Goal: Task Accomplishment & Management: Manage account settings

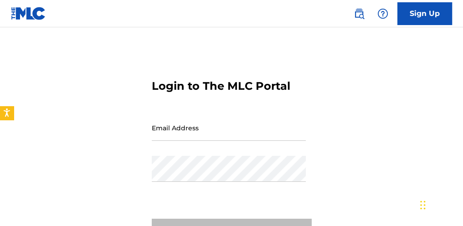
click at [184, 133] on input "Email Address" at bounding box center [229, 128] width 154 height 26
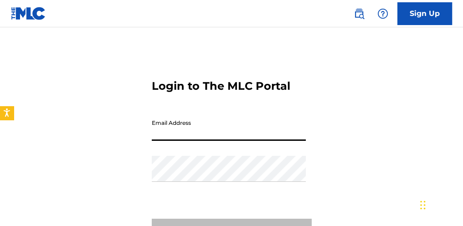
type input "[EMAIL_ADDRESS][DOMAIN_NAME]"
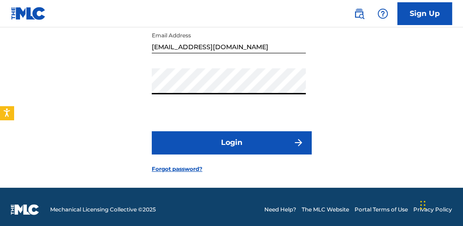
scroll to position [93, 0]
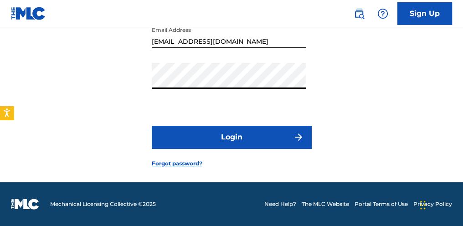
click at [234, 132] on button "Login" at bounding box center [231, 137] width 159 height 23
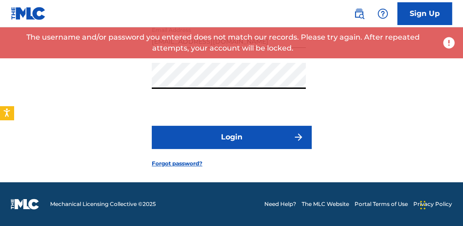
click at [109, 75] on div "Login to The MLC Portal Email Address [EMAIL_ADDRESS][DOMAIN_NAME] Password Log…" at bounding box center [231, 69] width 463 height 225
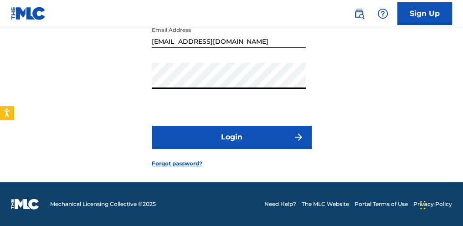
click at [152, 126] on button "Login" at bounding box center [231, 137] width 159 height 23
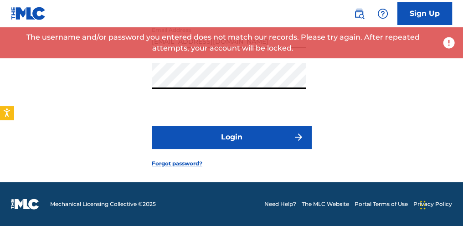
click at [105, 120] on div "Login to The MLC Portal Email Address [EMAIL_ADDRESS][DOMAIN_NAME] Password Log…" at bounding box center [231, 69] width 463 height 225
click at [64, 88] on div "Login to The MLC Portal Email Address [EMAIL_ADDRESS][DOMAIN_NAME] Password Log…" at bounding box center [231, 69] width 463 height 225
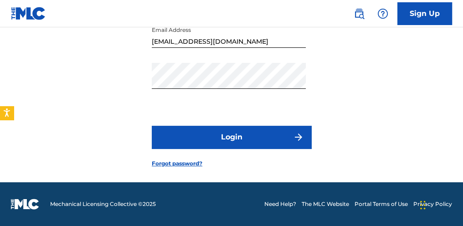
click at [165, 135] on button "Login" at bounding box center [231, 137] width 159 height 23
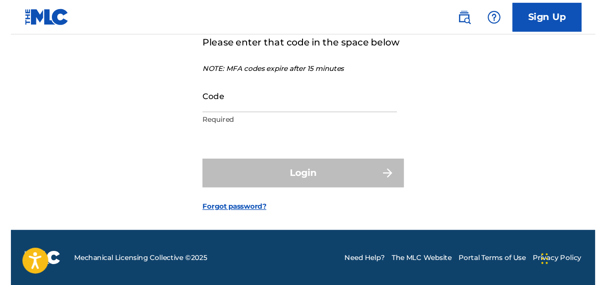
scroll to position [65, 0]
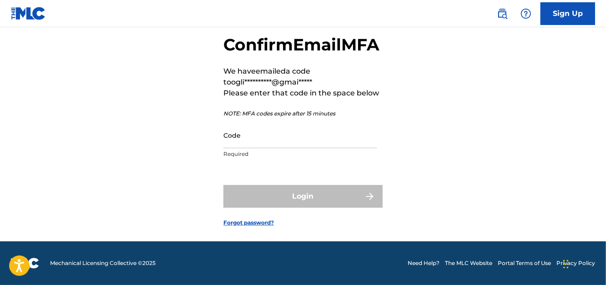
drag, startPoint x: 267, startPoint y: 148, endPoint x: 257, endPoint y: 140, distance: 12.4
click at [267, 148] on input "Code" at bounding box center [301, 135] width 154 height 26
paste input "342307"
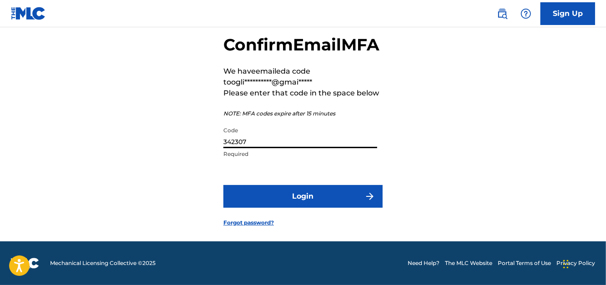
type input "342307"
click at [246, 194] on button "Login" at bounding box center [303, 196] width 159 height 23
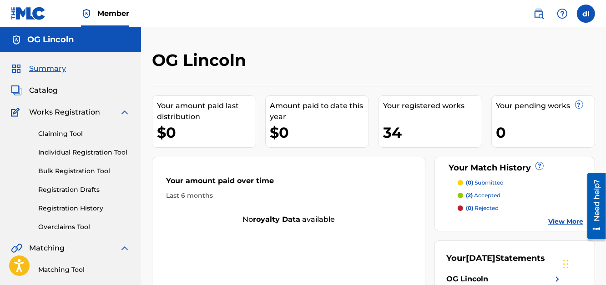
click at [56, 136] on link "Claiming Tool" at bounding box center [84, 134] width 92 height 10
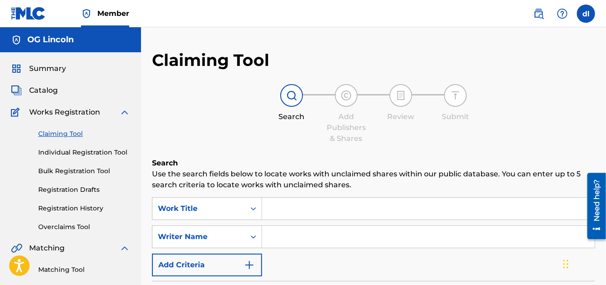
scroll to position [45, 0]
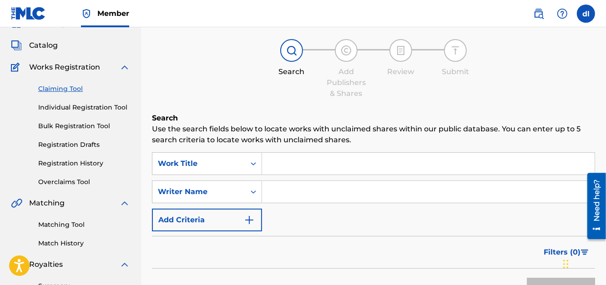
click at [297, 160] on input "Search Form" at bounding box center [428, 164] width 333 height 22
click at [287, 189] on input "Search Form" at bounding box center [428, 192] width 333 height 22
type input "LILCJ KASINO"
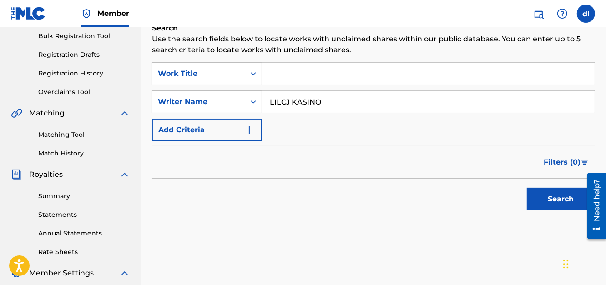
scroll to position [136, 0]
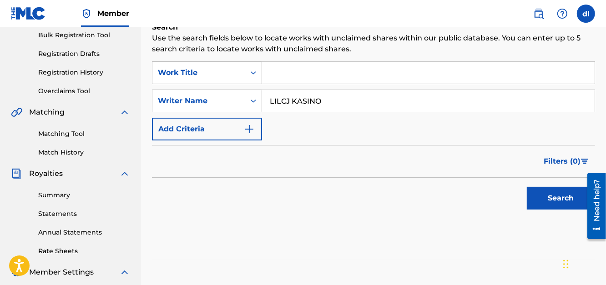
click at [462, 200] on button "Search" at bounding box center [561, 198] width 68 height 23
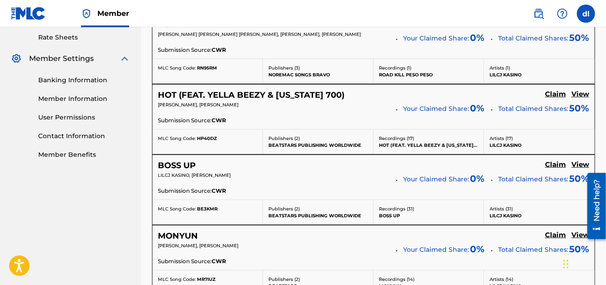
scroll to position [273, 0]
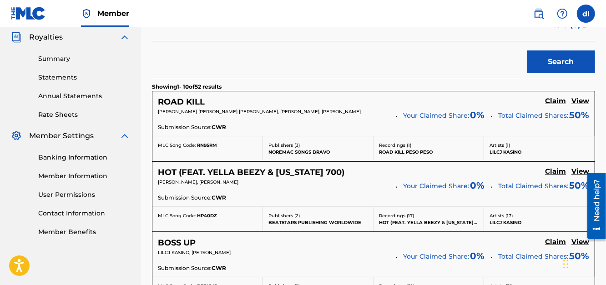
click at [462, 173] on h5 "Claim" at bounding box center [555, 172] width 21 height 9
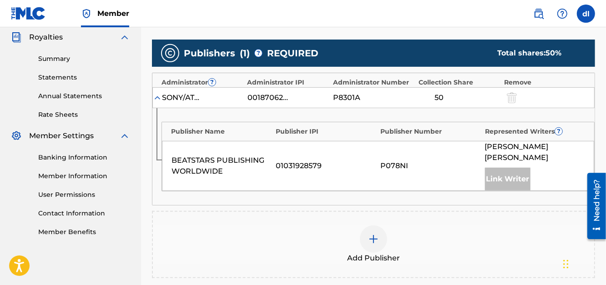
click at [382, 225] on div at bounding box center [373, 239] width 27 height 27
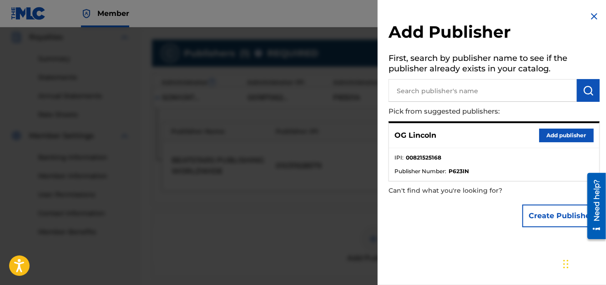
click at [462, 138] on button "Add publisher" at bounding box center [567, 136] width 55 height 14
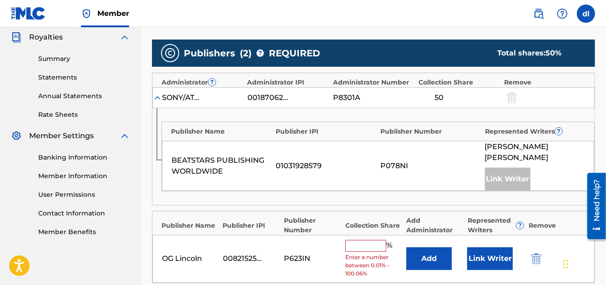
click at [358, 225] on input "text" at bounding box center [366, 246] width 41 height 12
type input "16.67"
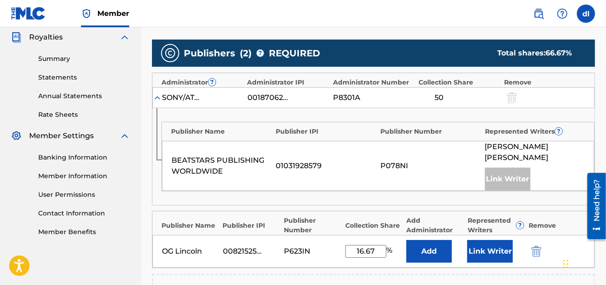
scroll to position [364, 0]
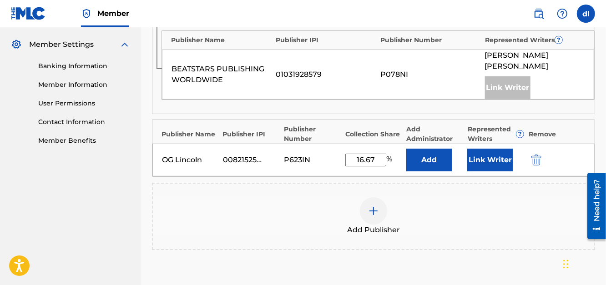
click at [462, 157] on button "Link Writer" at bounding box center [491, 160] width 46 height 23
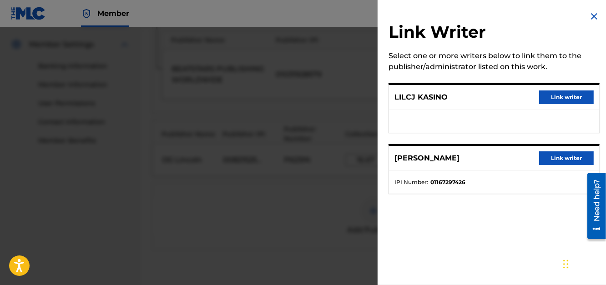
click at [462, 18] on img at bounding box center [594, 16] width 11 height 11
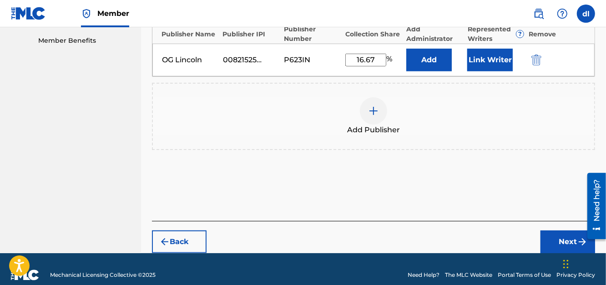
click at [462, 225] on button "Next" at bounding box center [568, 242] width 55 height 23
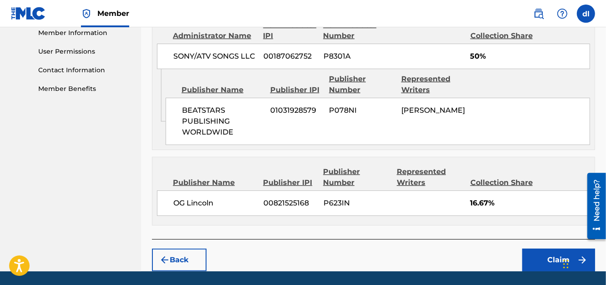
scroll to position [446, 0]
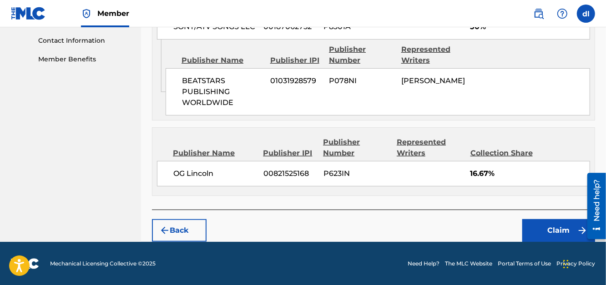
click at [462, 225] on button "Claim" at bounding box center [559, 230] width 73 height 23
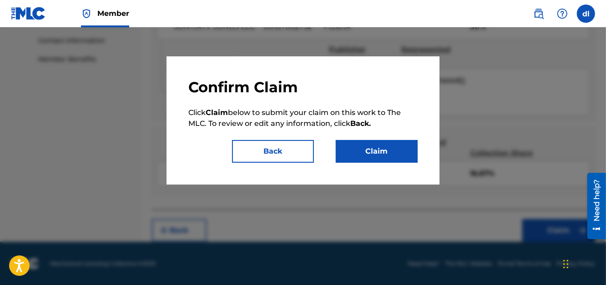
click at [365, 148] on button "Claim" at bounding box center [377, 151] width 82 height 23
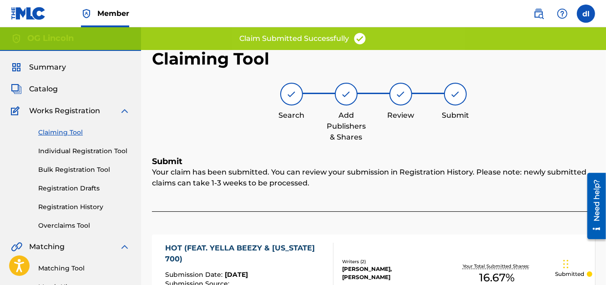
scroll to position [0, 0]
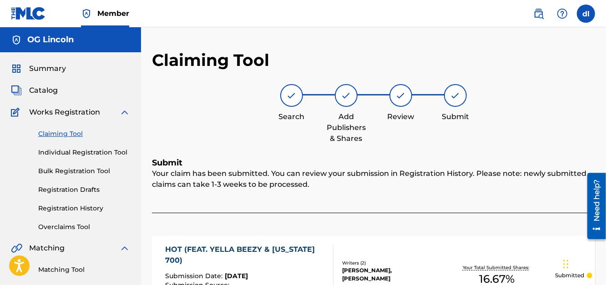
click at [65, 133] on link "Claiming Tool" at bounding box center [84, 134] width 92 height 10
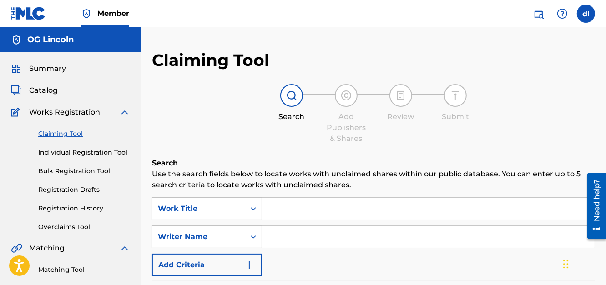
click at [292, 204] on input "Search Form" at bounding box center [428, 209] width 333 height 22
click at [279, 225] on input "Search Form" at bounding box center [428, 237] width 333 height 22
type input "LILCJ KASINO"
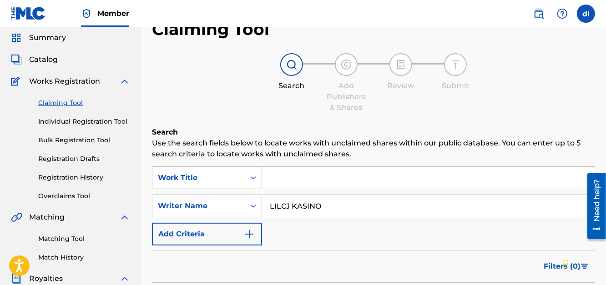
scroll to position [182, 0]
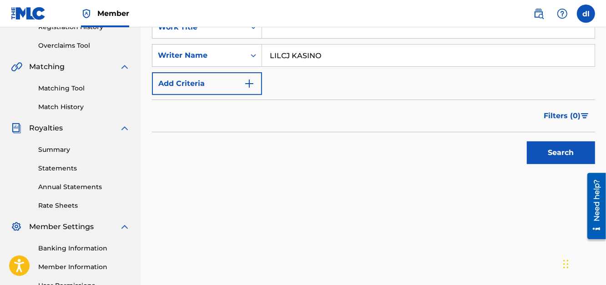
click at [462, 157] on button "Search" at bounding box center [561, 153] width 68 height 23
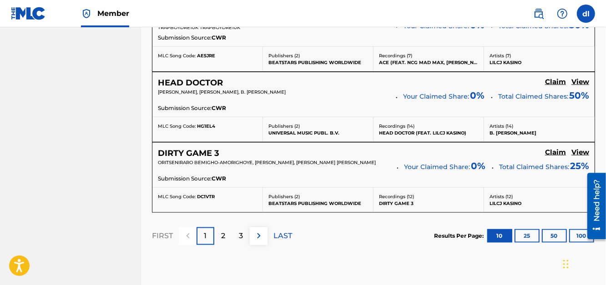
scroll to position [865, 0]
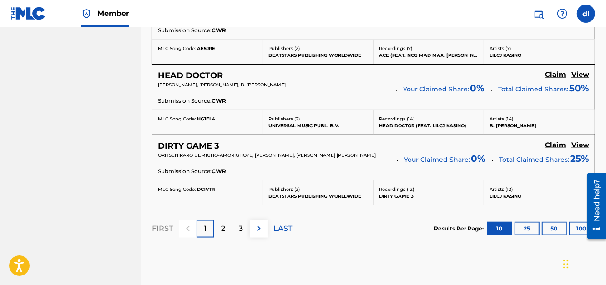
click at [221, 225] on p "2" at bounding box center [223, 229] width 4 height 11
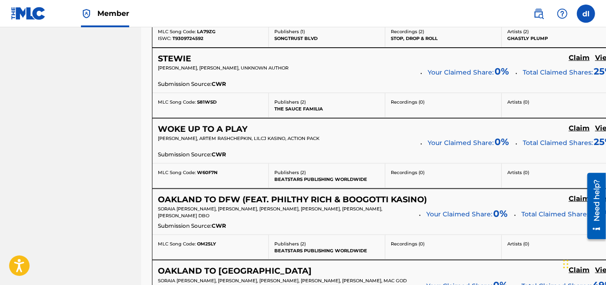
scroll to position [820, 0]
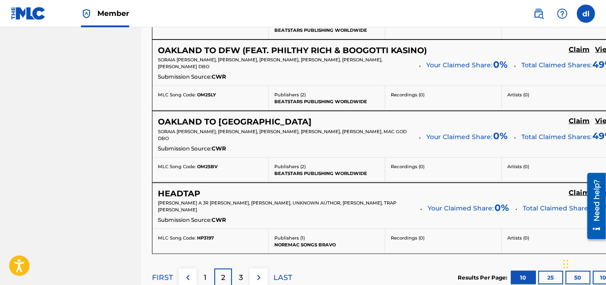
click at [241, 225] on p "3" at bounding box center [241, 278] width 4 height 11
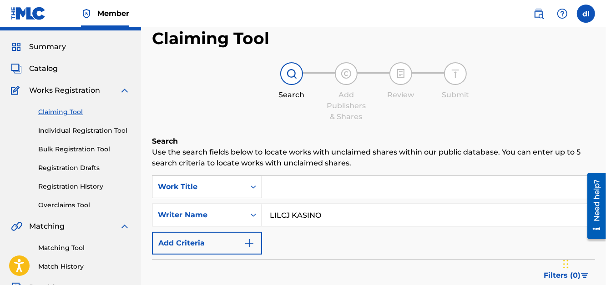
scroll to position [0, 0]
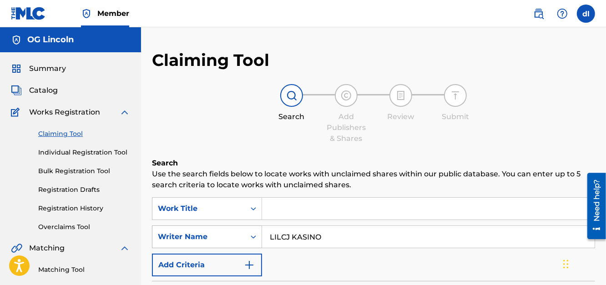
drag, startPoint x: 343, startPoint y: 238, endPoint x: 239, endPoint y: 240, distance: 103.4
click at [240, 225] on div "SearchWithCriteriaec353794-68c5-4ac3-bcb8-6abd121b6294 Writer Name [PERSON_NAME]" at bounding box center [373, 237] width 443 height 23
click at [224, 225] on div "Writer Name" at bounding box center [199, 237] width 82 height 11
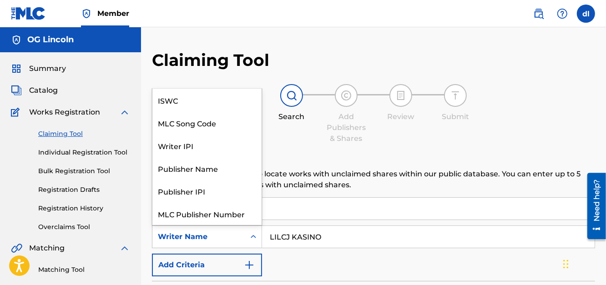
scroll to position [22, 0]
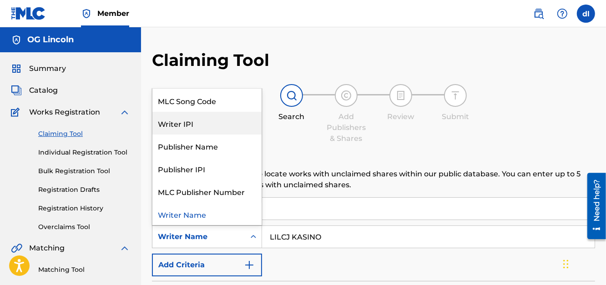
click at [192, 123] on div "Writer IPI" at bounding box center [207, 123] width 109 height 23
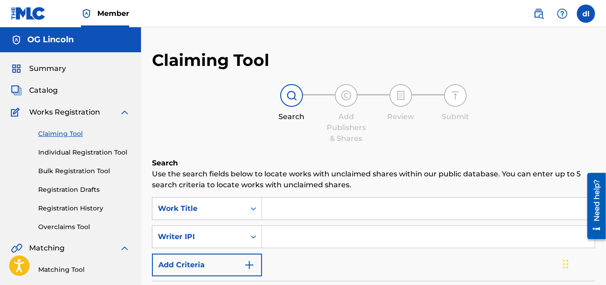
click at [272, 225] on input "Search Form" at bounding box center [428, 237] width 333 height 22
type input "[PERSON_NAME] [PERSON_NAME]"
click at [252, 225] on div "Search Form" at bounding box center [253, 237] width 16 height 16
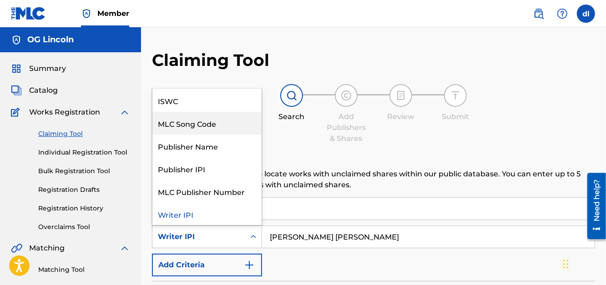
scroll to position [0, 0]
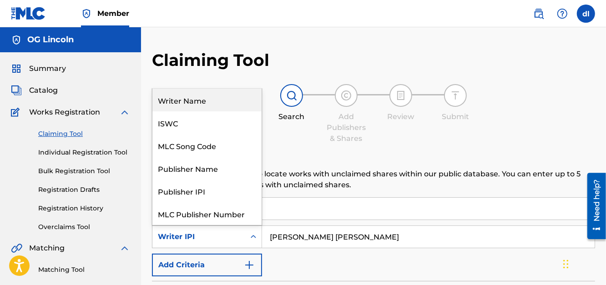
click at [188, 101] on div "Writer Name" at bounding box center [207, 100] width 109 height 23
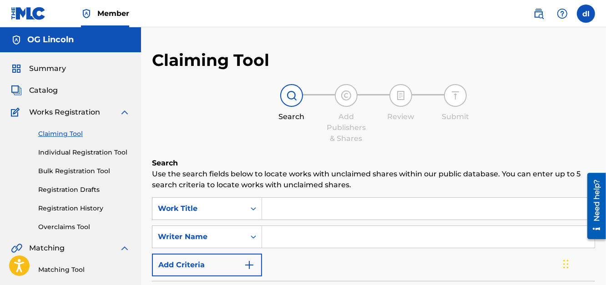
click at [305, 225] on input "Search Form" at bounding box center [428, 237] width 333 height 22
type input "[PERSON_NAME] [PERSON_NAME]"
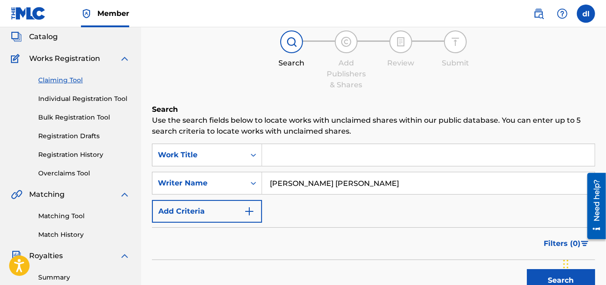
scroll to position [182, 0]
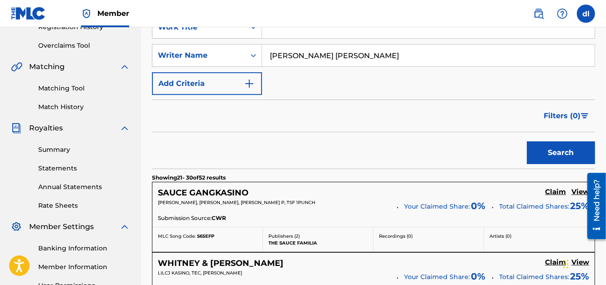
click at [462, 162] on button "Search" at bounding box center [561, 153] width 68 height 23
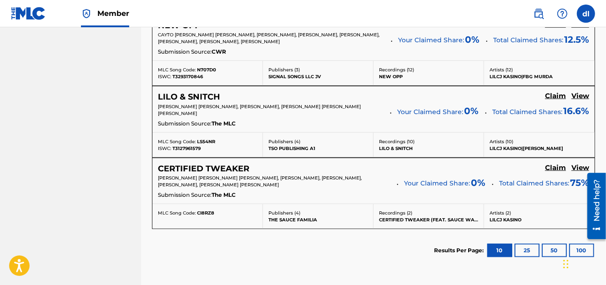
scroll to position [708, 0]
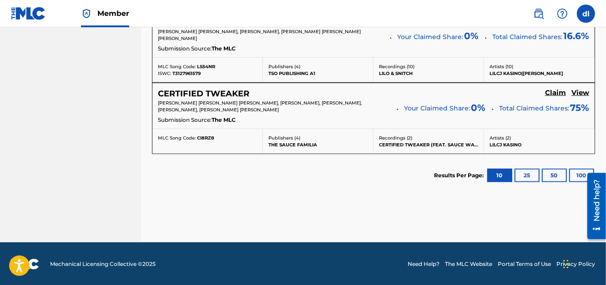
click at [327, 96] on div "CERTIFIED TWEAKER Claim View" at bounding box center [374, 94] width 432 height 10
click at [462, 92] on h5 "View" at bounding box center [581, 93] width 18 height 9
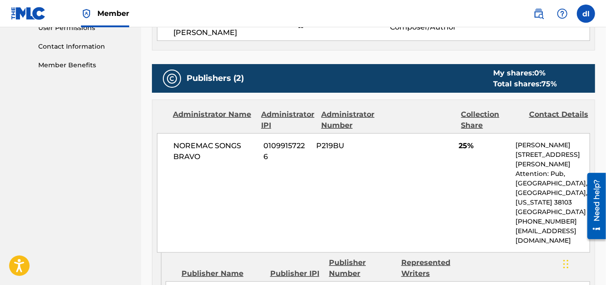
scroll to position [546, 0]
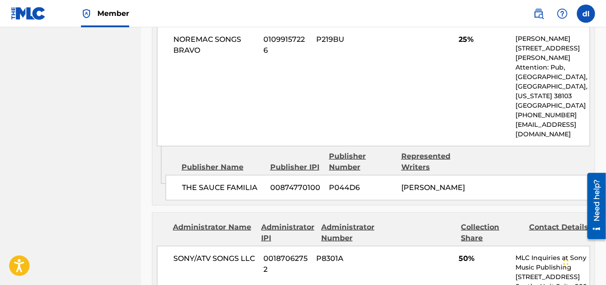
click at [296, 183] on span "00874770100" at bounding box center [296, 188] width 52 height 11
click at [295, 183] on span "00874770100" at bounding box center [296, 188] width 52 height 11
copy span "00874770100"
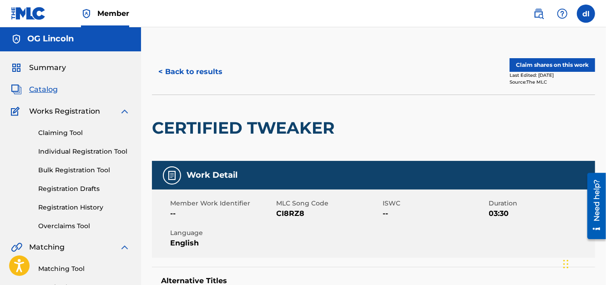
scroll to position [0, 0]
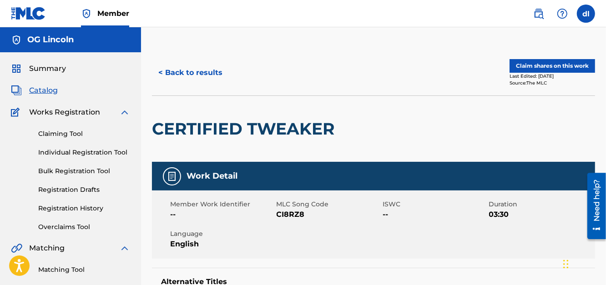
click at [166, 67] on button "< Back to results" at bounding box center [190, 72] width 77 height 23
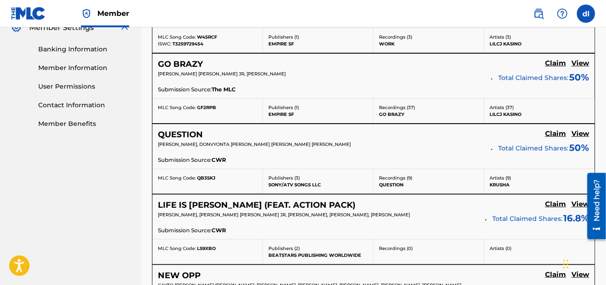
scroll to position [108, 0]
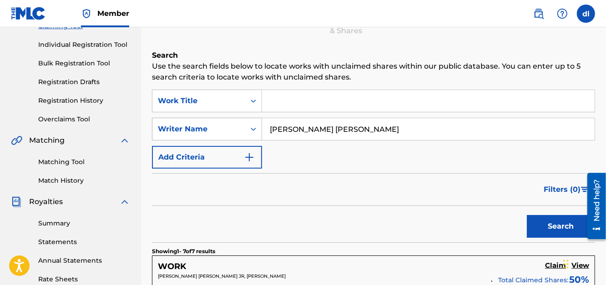
click at [216, 125] on div "Writer Name" at bounding box center [199, 129] width 82 height 11
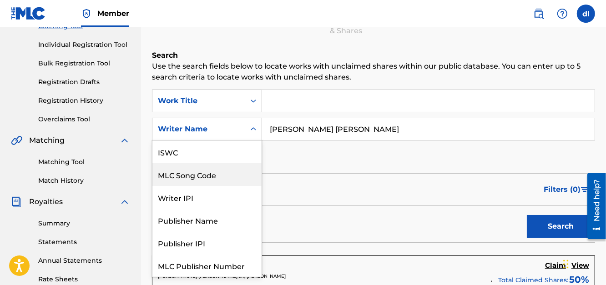
scroll to position [22, 0]
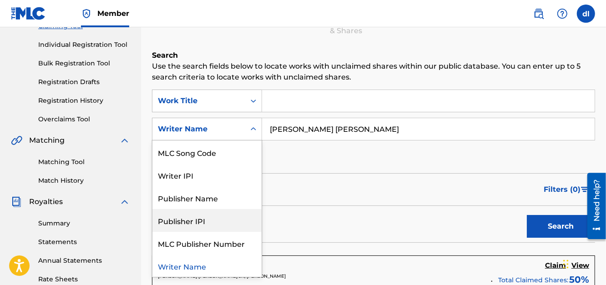
drag, startPoint x: 198, startPoint y: 219, endPoint x: 204, endPoint y: 213, distance: 8.7
click at [198, 219] on div "Publisher IPI" at bounding box center [207, 220] width 109 height 23
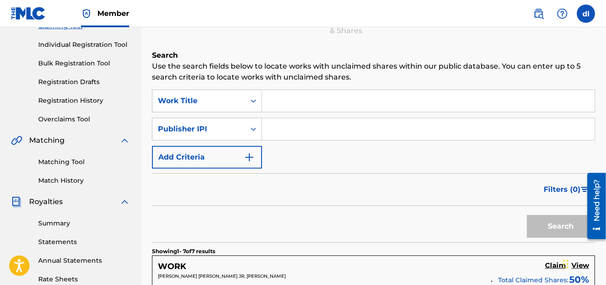
click at [310, 132] on input "Search Form" at bounding box center [428, 129] width 333 height 22
paste input "00874770100"
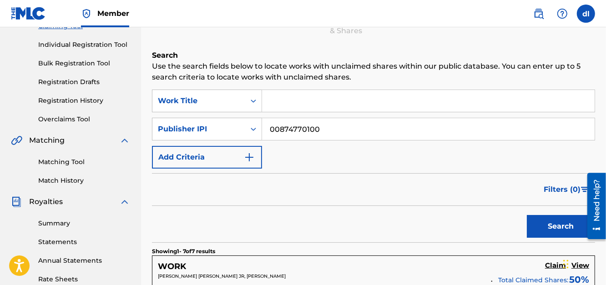
type input "00874770100"
click at [462, 215] on button "Search" at bounding box center [561, 226] width 68 height 23
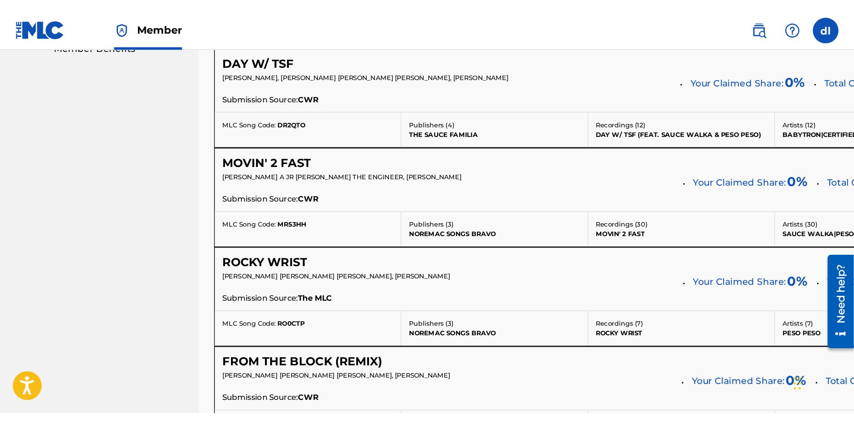
scroll to position [427, 0]
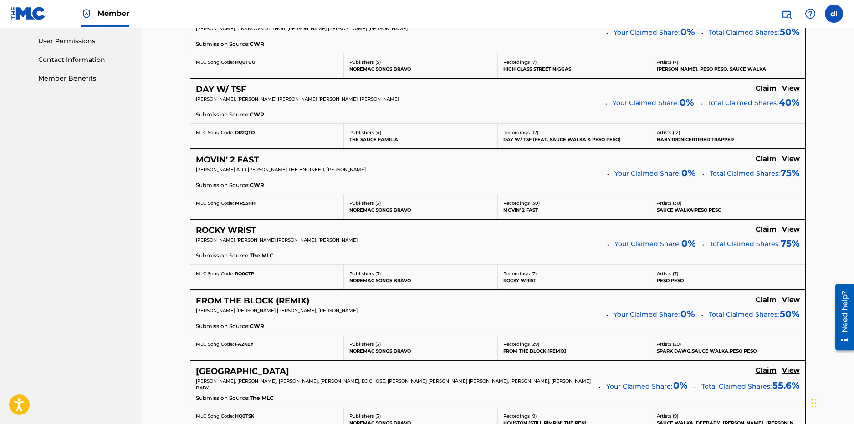
click at [238, 163] on h5 "MOVIN' 2 FAST" at bounding box center [227, 160] width 63 height 10
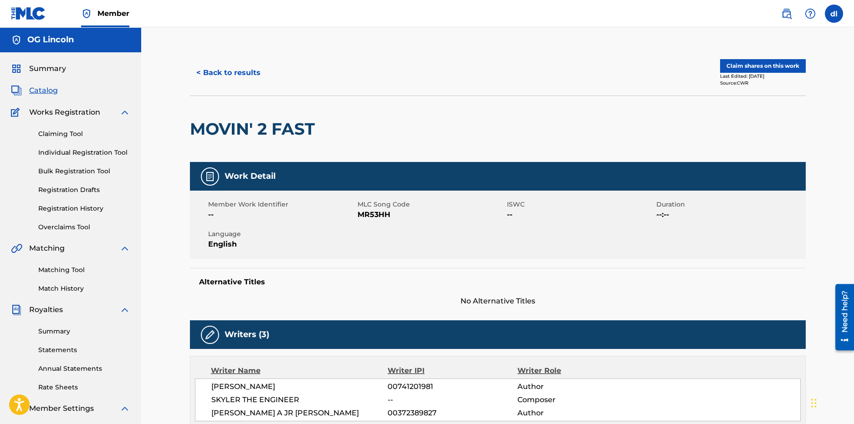
click at [206, 71] on button "< Back to results" at bounding box center [228, 72] width 77 height 23
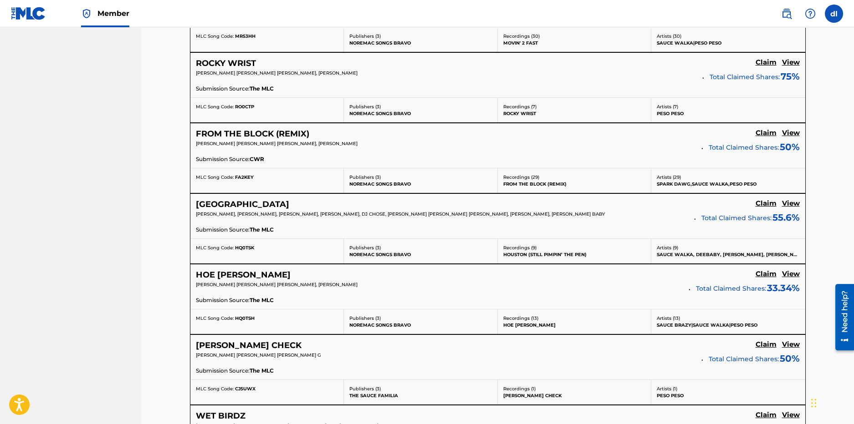
scroll to position [609, 0]
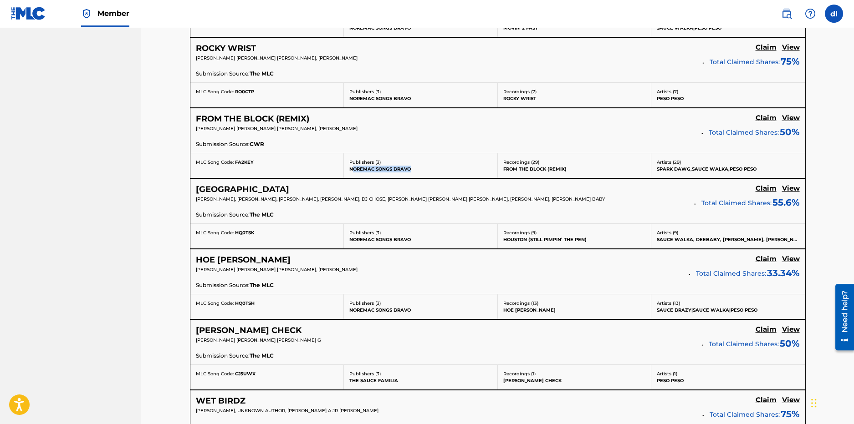
drag, startPoint x: 354, startPoint y: 170, endPoint x: 414, endPoint y: 171, distance: 59.7
click at [414, 171] on p "NOREMAC SONGS BRAVO" at bounding box center [420, 169] width 143 height 7
click at [401, 170] on p "NOREMAC SONGS BRAVO" at bounding box center [420, 169] width 143 height 7
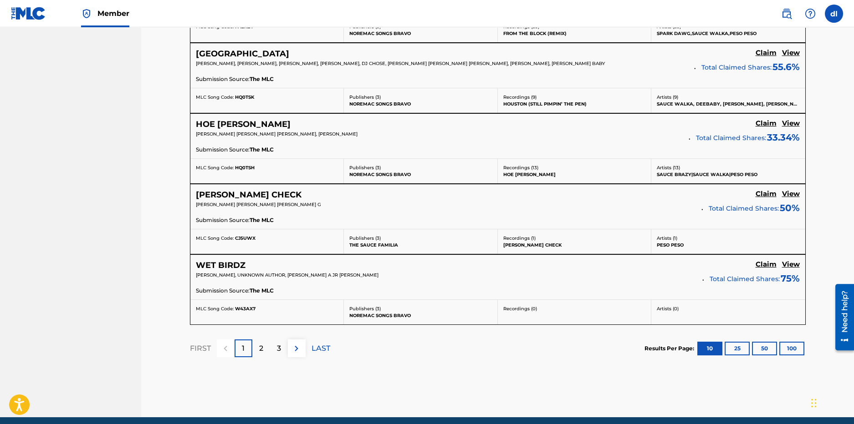
scroll to position [745, 0]
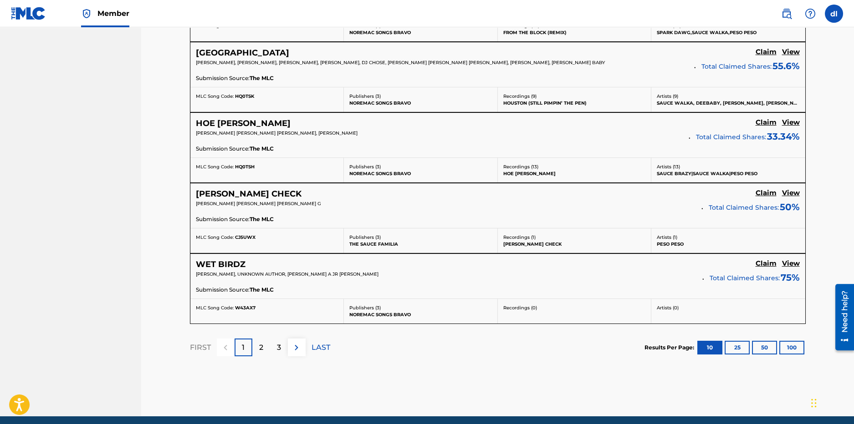
click at [462, 225] on button "100" at bounding box center [791, 348] width 25 height 14
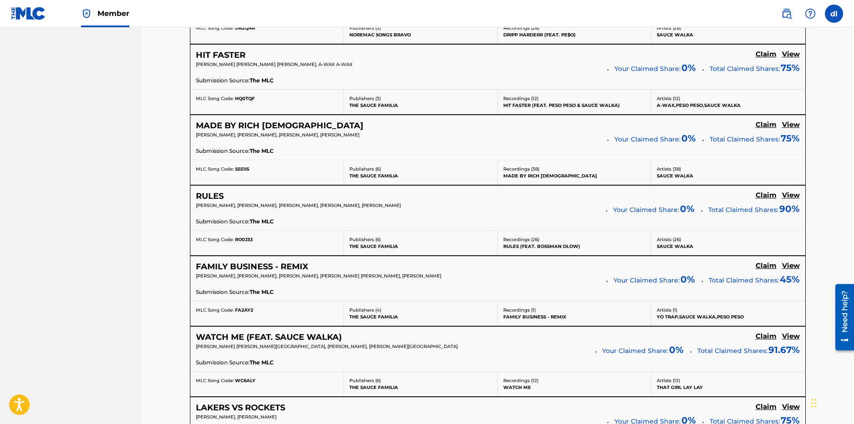
scroll to position [1201, 0]
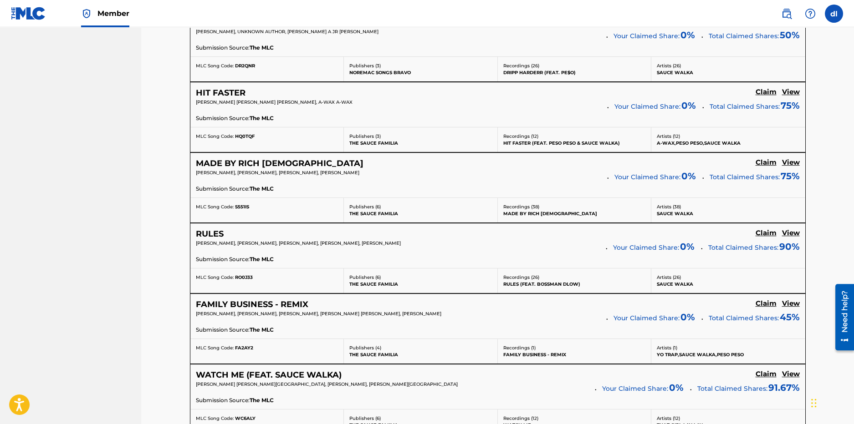
click at [462, 163] on h5 "View" at bounding box center [791, 162] width 18 height 9
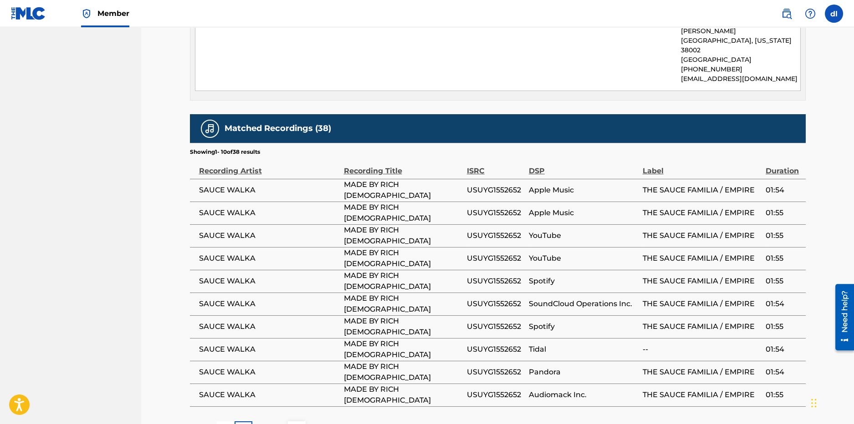
scroll to position [1002, 0]
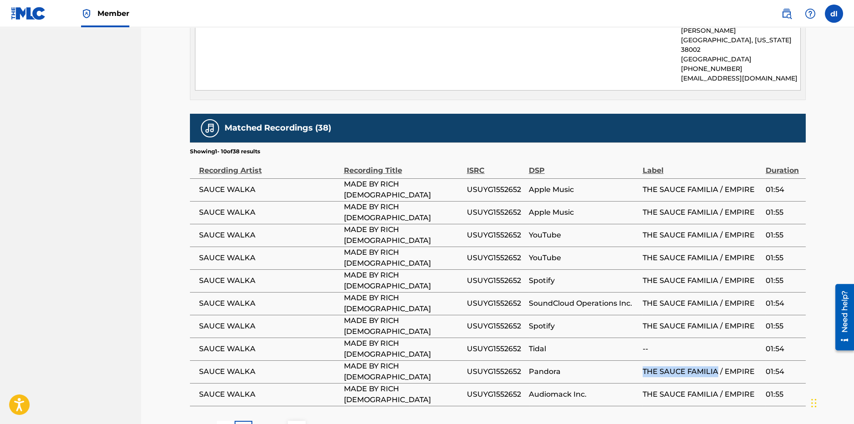
drag, startPoint x: 641, startPoint y: 295, endPoint x: 718, endPoint y: 293, distance: 76.5
click at [462, 225] on tr "SAUCE WALKA MADE BY RICH GOD USUYG1552652 Pandora THE SAUCE FAMILIA / EMPIRE 01…" at bounding box center [498, 372] width 616 height 23
drag, startPoint x: 724, startPoint y: 293, endPoint x: 746, endPoint y: 293, distance: 22.3
click at [462, 225] on span "THE SAUCE FAMILIA / EMPIRE" at bounding box center [701, 372] width 118 height 11
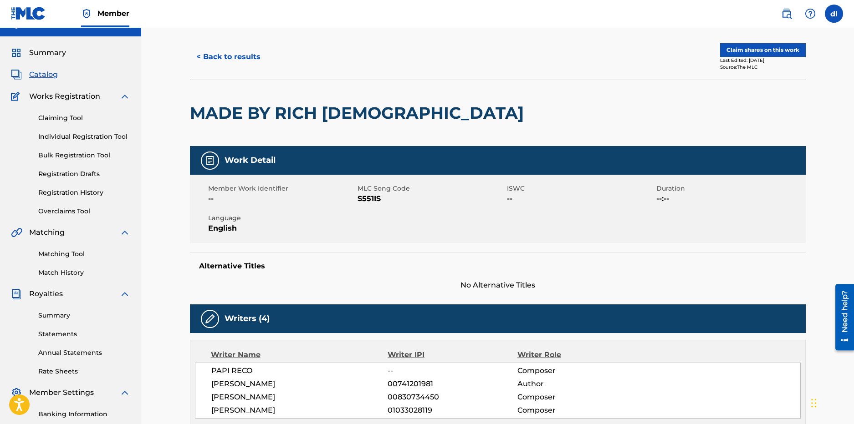
scroll to position [0, 0]
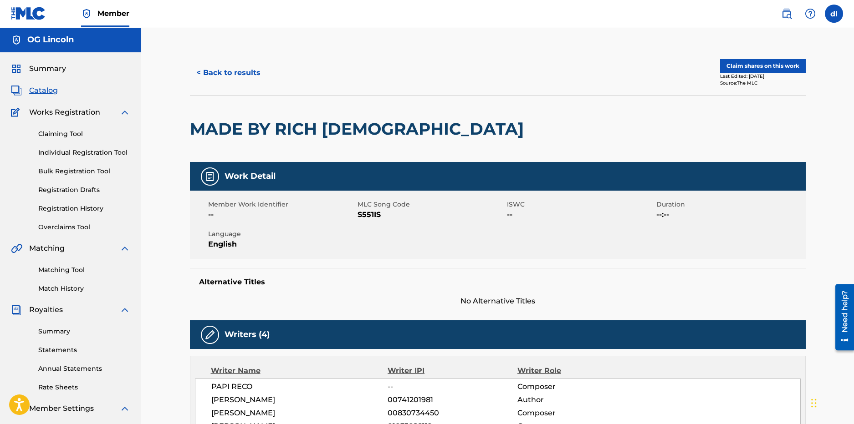
click at [214, 73] on button "< Back to results" at bounding box center [228, 72] width 77 height 23
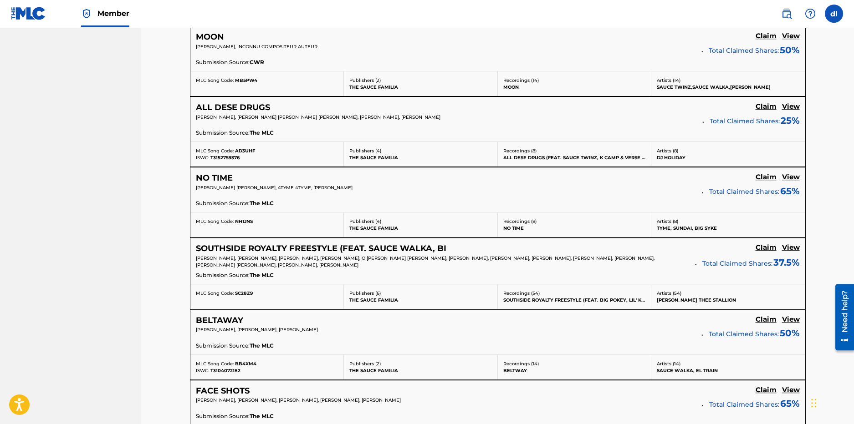
scroll to position [2930, 0]
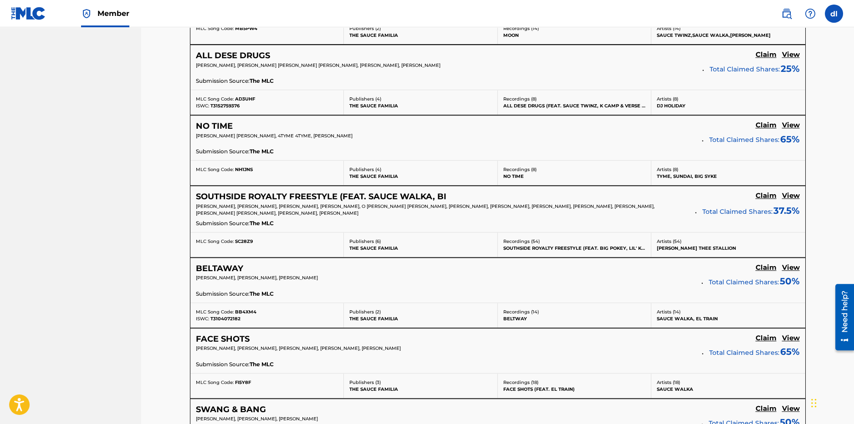
click at [308, 199] on h5 "SOUTHSIDE ROYALTY FREESTYLE (FEAT. SAUCE WALKA, BI" at bounding box center [321, 197] width 250 height 10
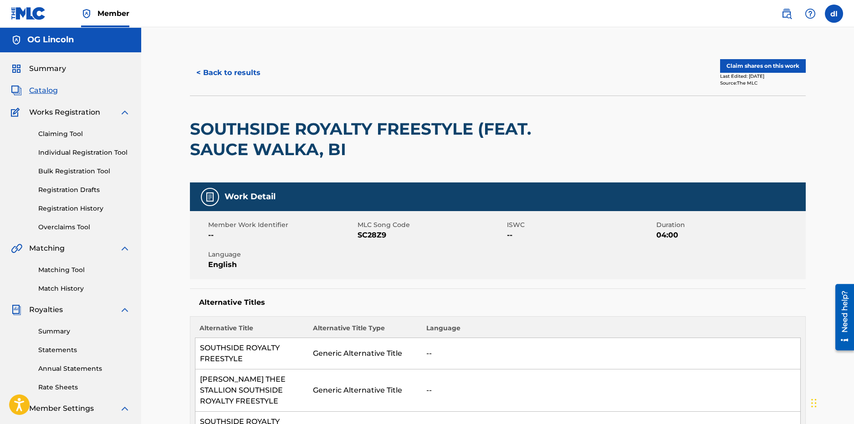
click at [239, 72] on button "< Back to results" at bounding box center [228, 72] width 77 height 23
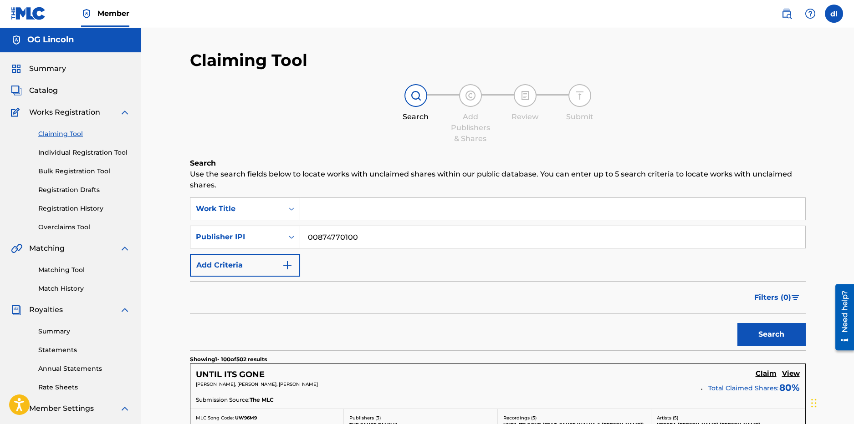
click at [49, 225] on link "Statements" at bounding box center [84, 351] width 92 height 10
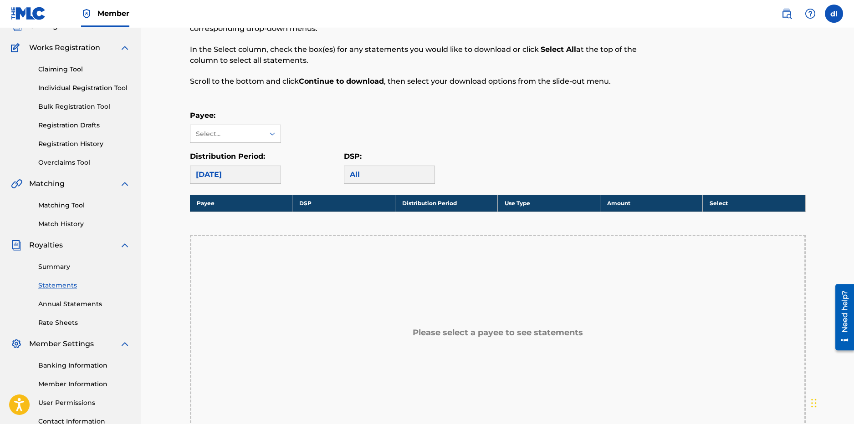
scroll to position [136, 0]
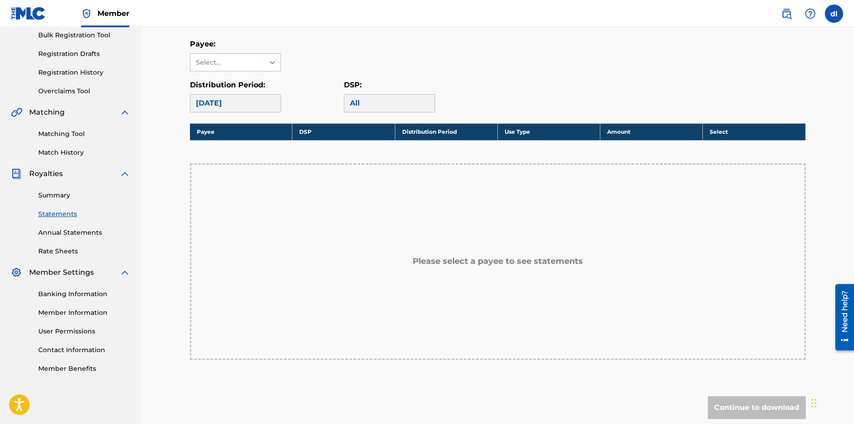
click at [270, 98] on div "[DATE]" at bounding box center [235, 103] width 91 height 18
drag, startPoint x: 365, startPoint y: 95, endPoint x: 354, endPoint y: 97, distance: 11.0
click at [366, 96] on div "All" at bounding box center [389, 103] width 91 height 18
click at [218, 64] on div "Select..." at bounding box center [227, 63] width 62 height 10
click at [219, 78] on div "OG Lincoln" at bounding box center [235, 82] width 90 height 23
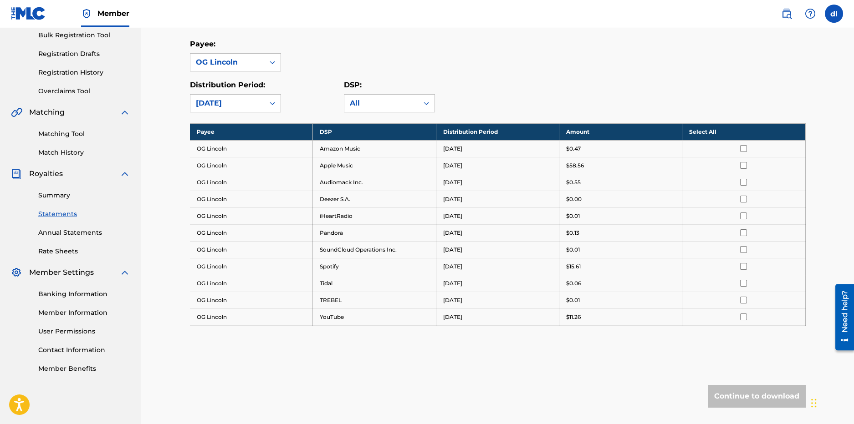
click at [57, 186] on div "Summary Statements Annual Statements Rate Sheets" at bounding box center [70, 217] width 119 height 77
click at [64, 195] on link "Summary" at bounding box center [84, 196] width 92 height 10
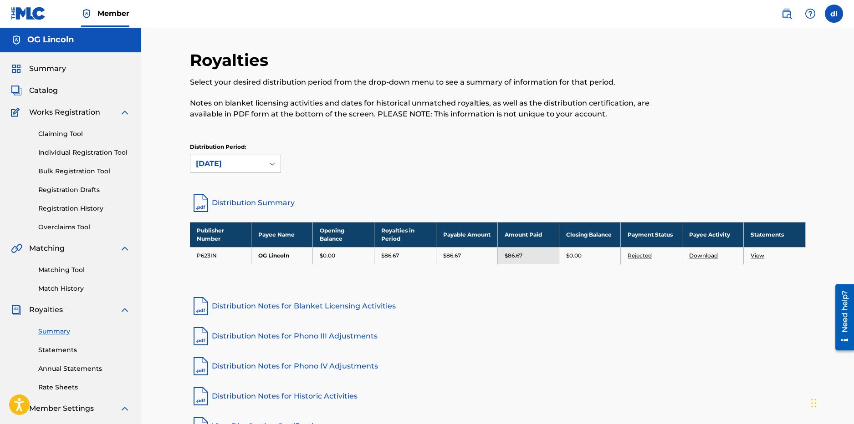
click at [242, 201] on link "Distribution Summary" at bounding box center [498, 203] width 616 height 22
click at [41, 87] on span "Catalog" at bounding box center [43, 90] width 29 height 11
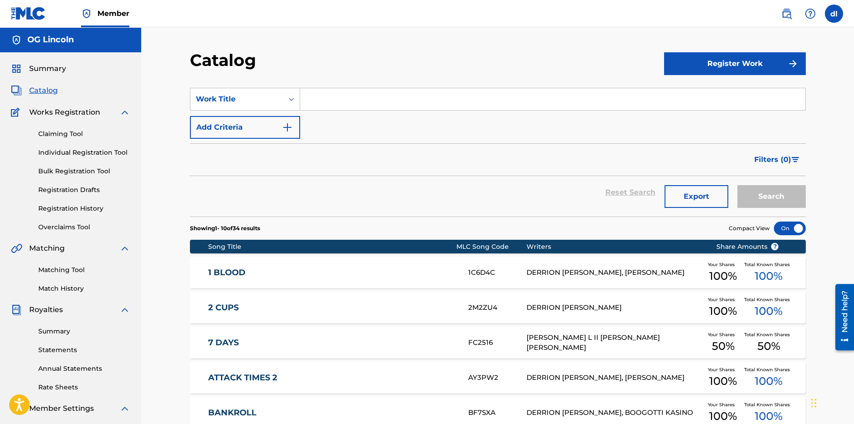
click at [53, 68] on span "Summary" at bounding box center [47, 68] width 37 height 11
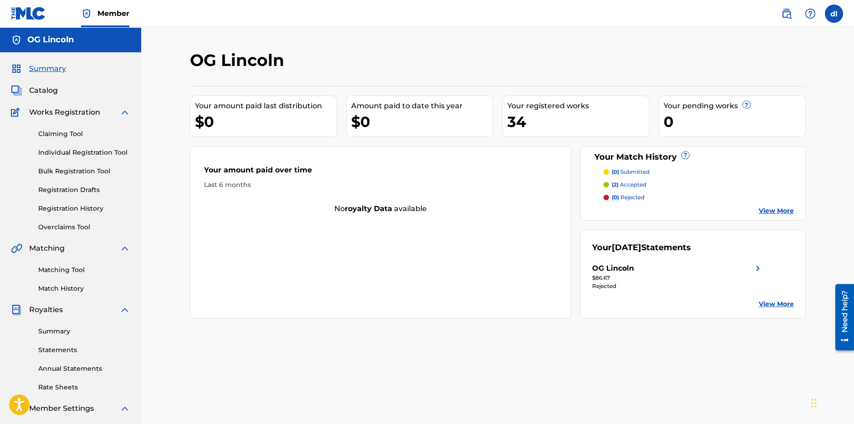
click at [462, 208] on link "View More" at bounding box center [776, 211] width 35 height 10
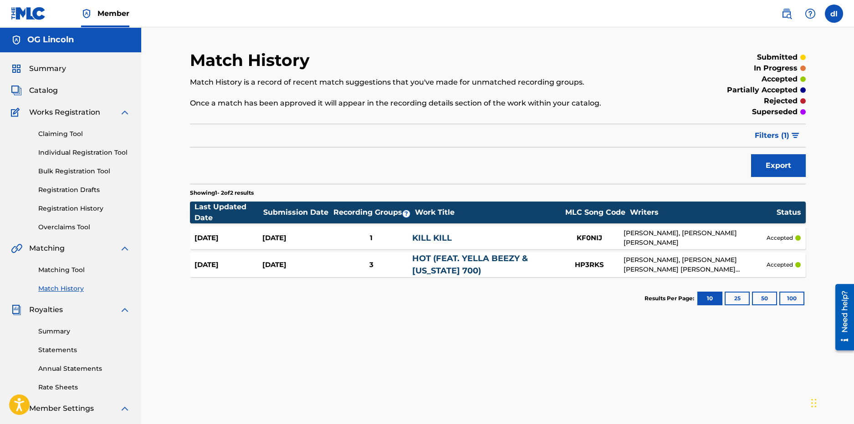
click at [65, 208] on link "Registration History" at bounding box center [84, 209] width 92 height 10
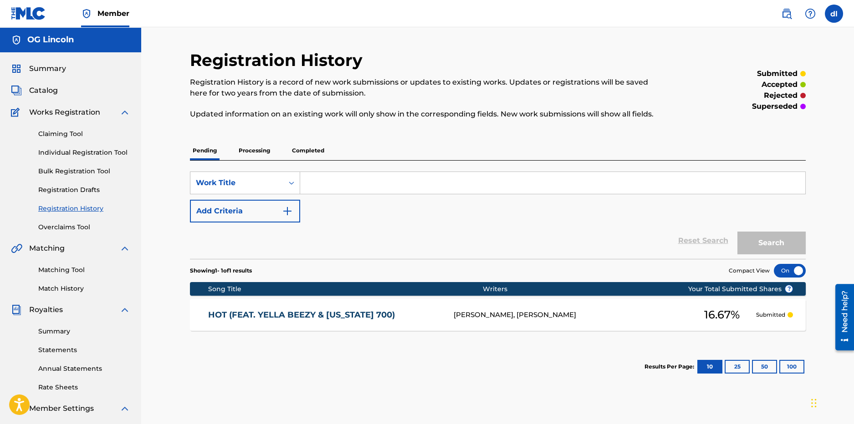
click at [81, 193] on link "Registration Drafts" at bounding box center [84, 190] width 92 height 10
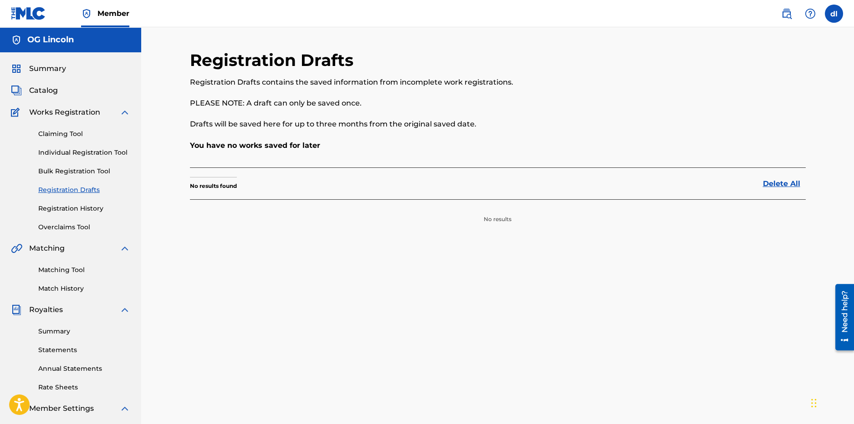
click at [82, 172] on link "Bulk Registration Tool" at bounding box center [84, 172] width 92 height 10
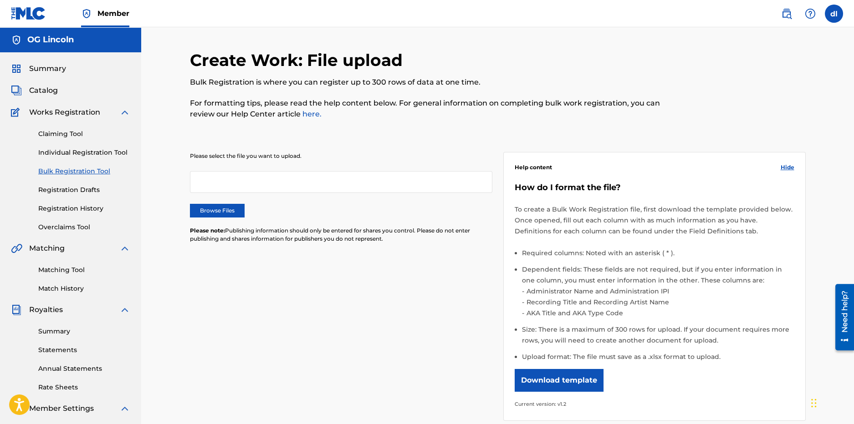
click at [59, 151] on link "Individual Registration Tool" at bounding box center [84, 153] width 92 height 10
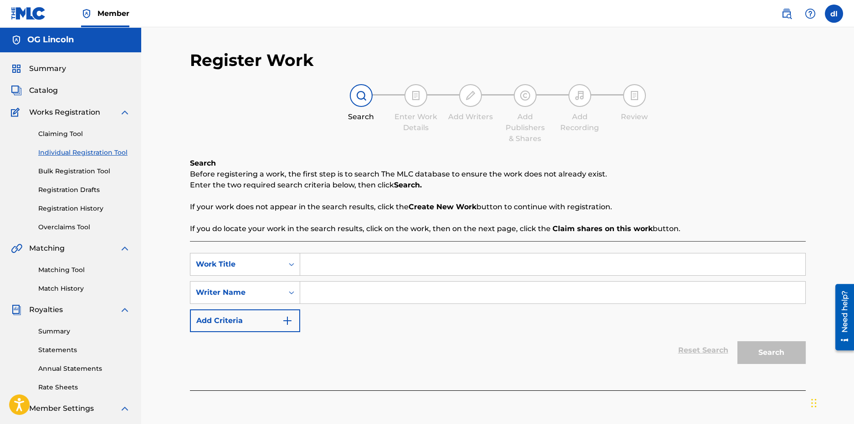
click at [41, 89] on span "Catalog" at bounding box center [43, 90] width 29 height 11
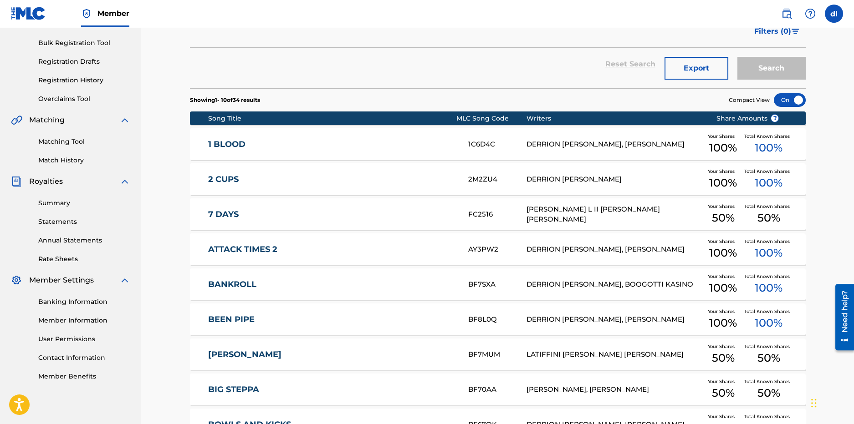
scroll to position [225, 0]
